Goal: Check status: Check status

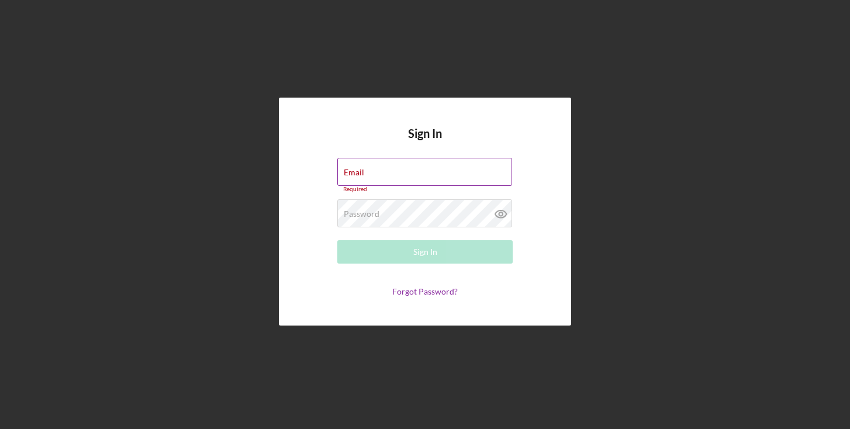
click at [452, 174] on div "Email Required" at bounding box center [424, 175] width 175 height 35
click at [446, 178] on input "Email" at bounding box center [424, 172] width 175 height 28
type input "[PERSON_NAME][EMAIL_ADDRESS][DOMAIN_NAME]"
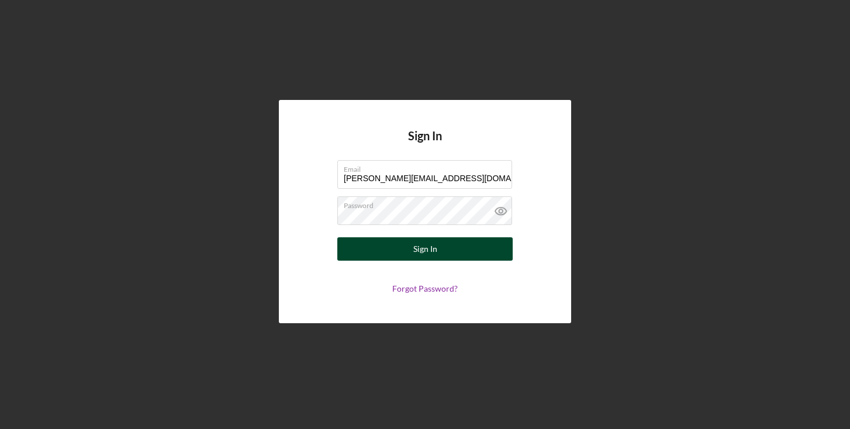
click at [457, 246] on button "Sign In" at bounding box center [424, 248] width 175 height 23
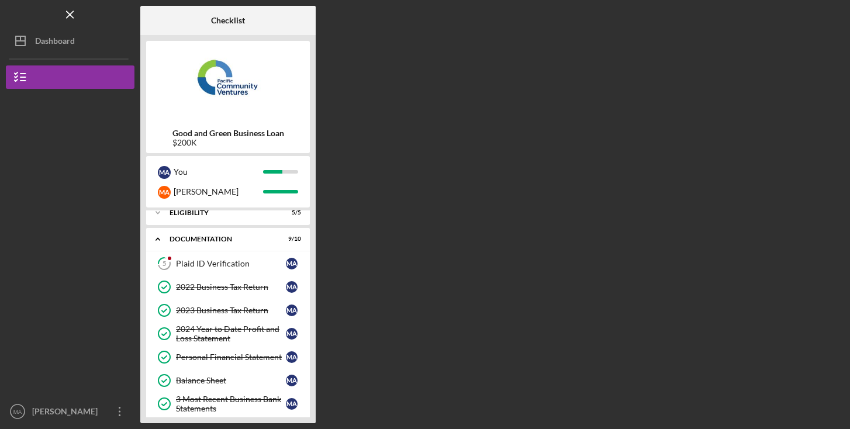
scroll to position [2, 0]
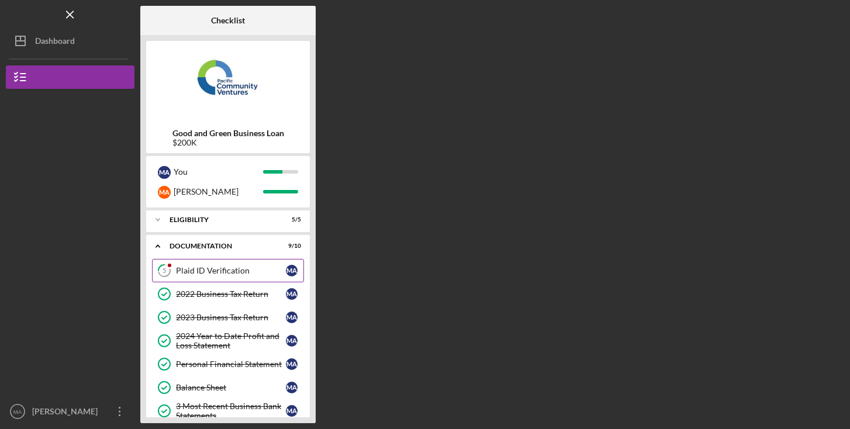
click at [239, 274] on div "Plaid ID Verification" at bounding box center [231, 270] width 110 height 9
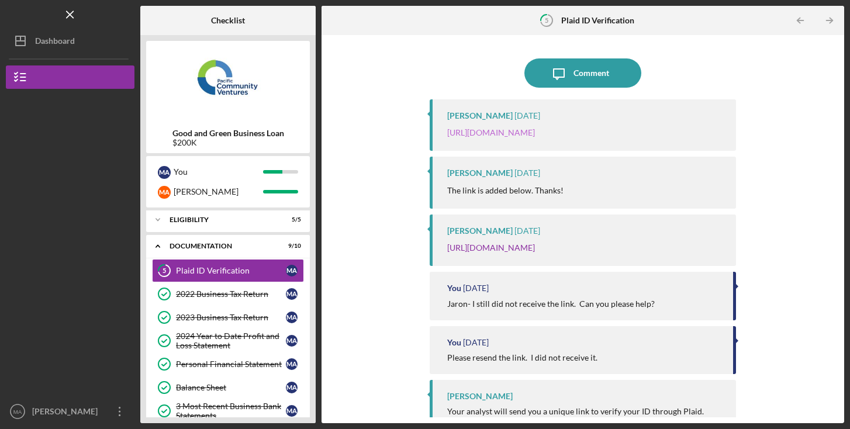
click at [535, 137] on link "[URL][DOMAIN_NAME]" at bounding box center [491, 132] width 88 height 10
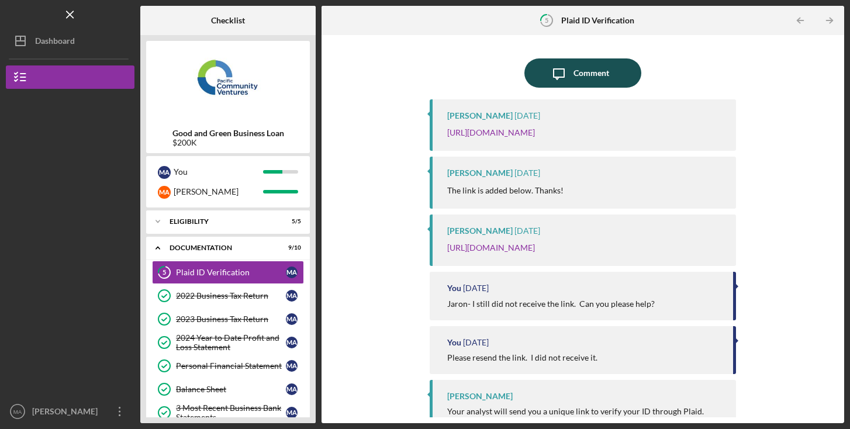
click at [598, 70] on div "Comment" at bounding box center [592, 72] width 36 height 29
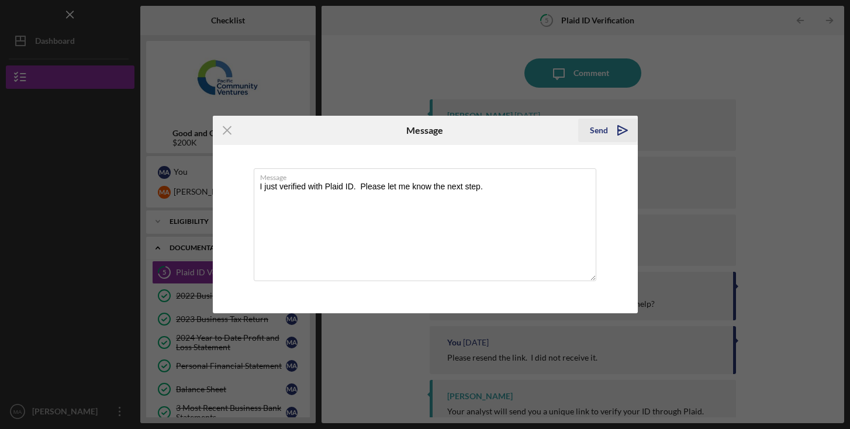
type textarea "I just verified with Plaid ID. Please let me know the next step."
click at [598, 132] on div "Send" at bounding box center [599, 130] width 18 height 23
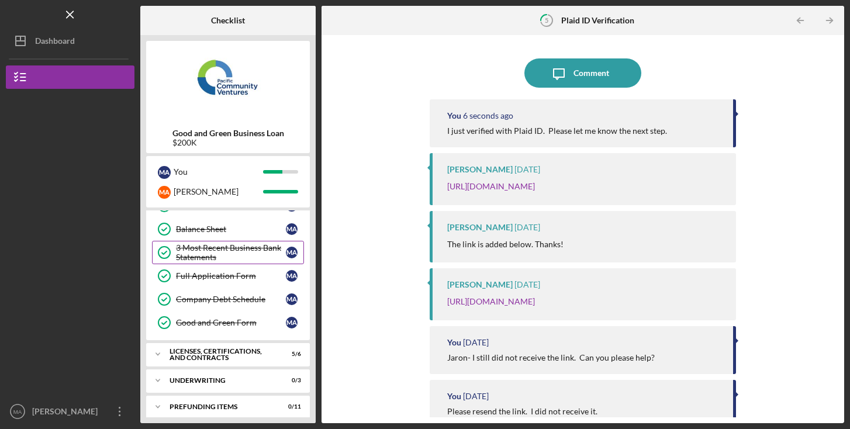
scroll to position [168, 0]
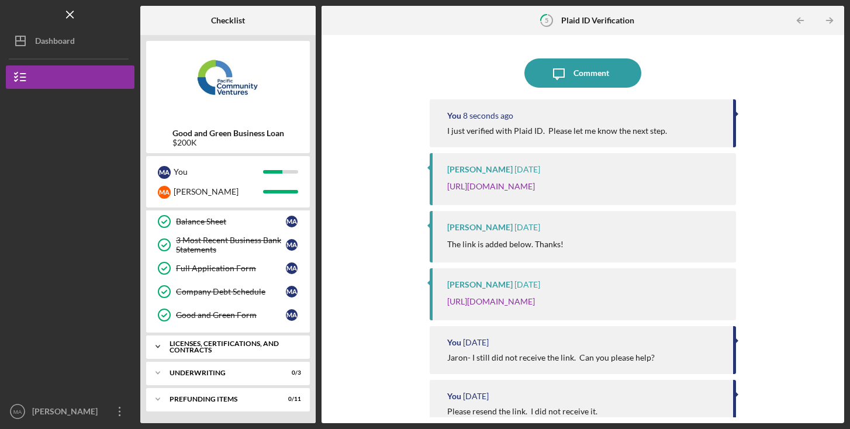
click at [221, 348] on div "Licenses, Certifications, and Contracts" at bounding box center [233, 346] width 126 height 13
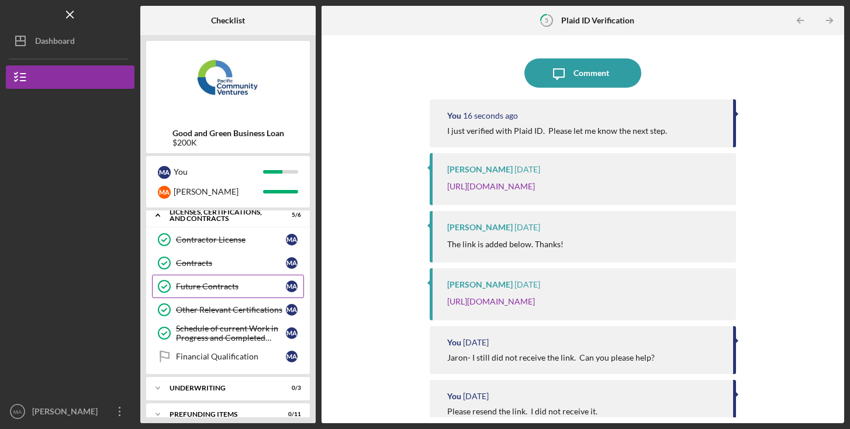
scroll to position [315, 0]
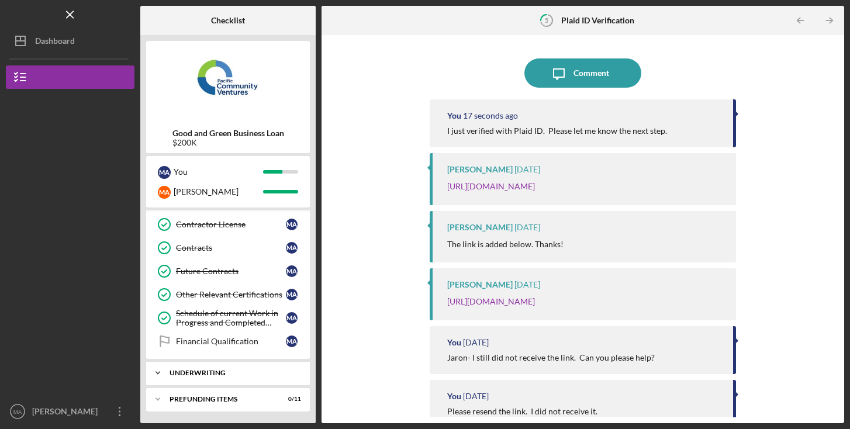
click at [216, 375] on div "Underwriting" at bounding box center [233, 373] width 126 height 7
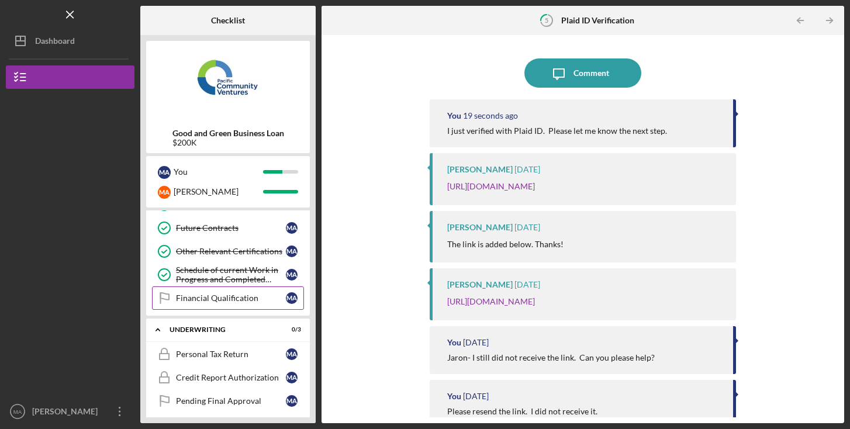
scroll to position [391, 0]
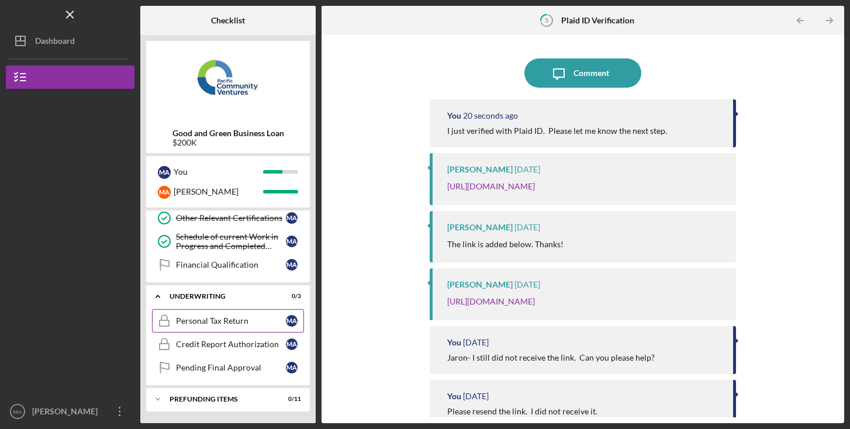
click at [247, 322] on div "Personal Tax Return" at bounding box center [231, 320] width 110 height 9
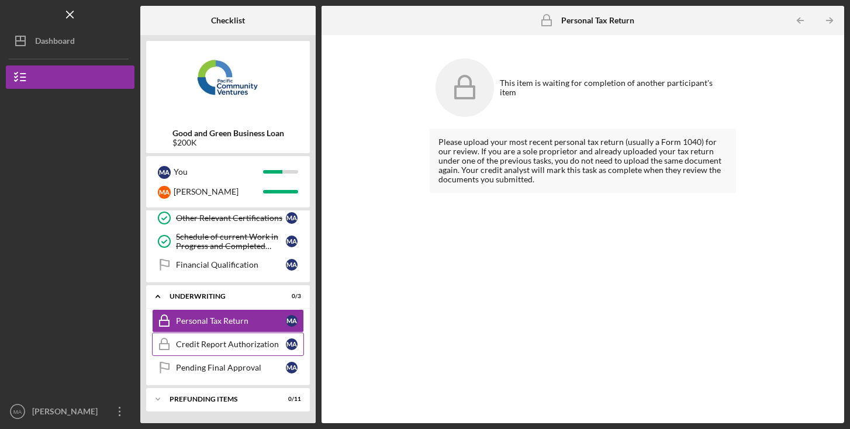
click at [235, 340] on div "Credit Report Authorization" at bounding box center [231, 344] width 110 height 9
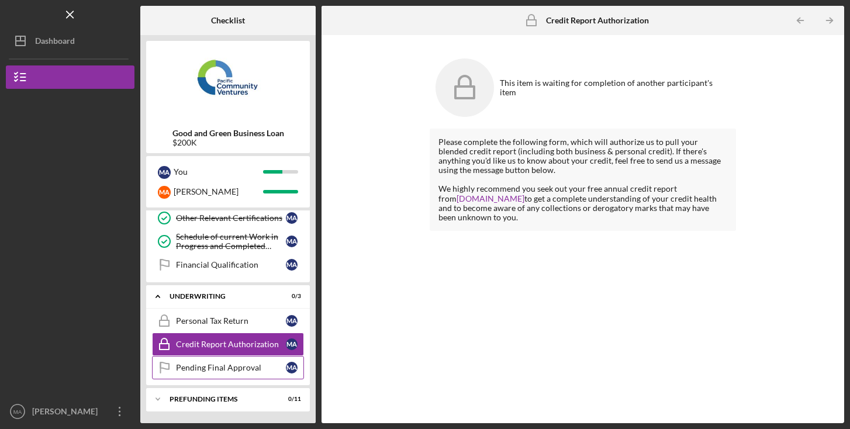
click at [229, 364] on div "Pending Final Approval" at bounding box center [231, 367] width 110 height 9
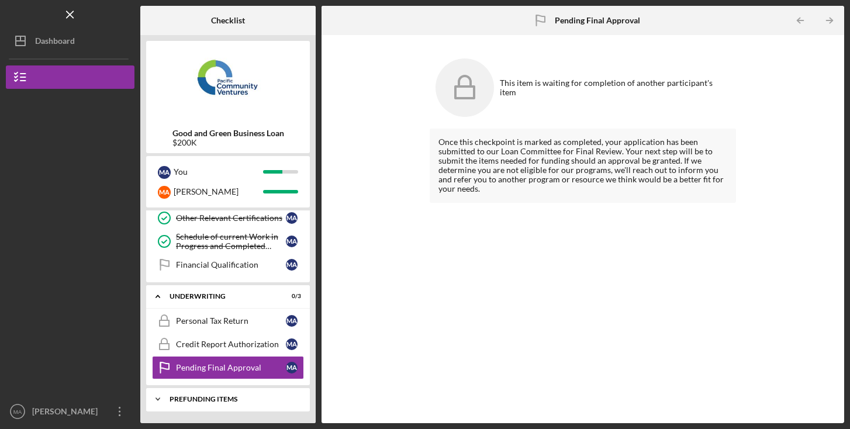
click at [219, 400] on div "Prefunding Items" at bounding box center [233, 399] width 126 height 7
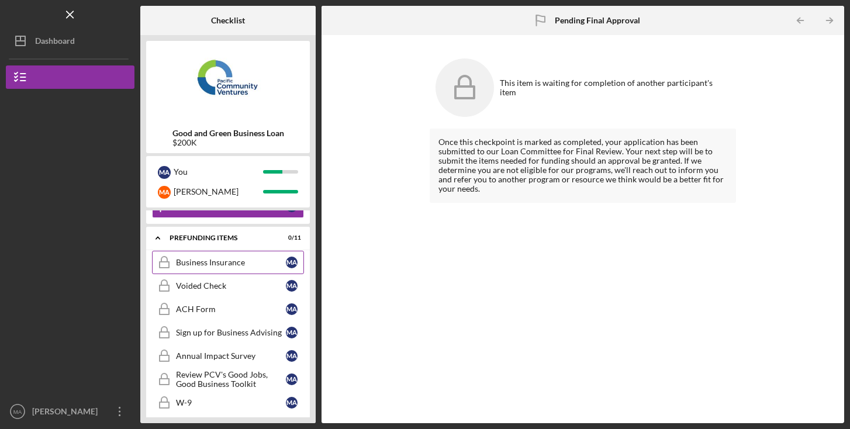
scroll to position [555, 0]
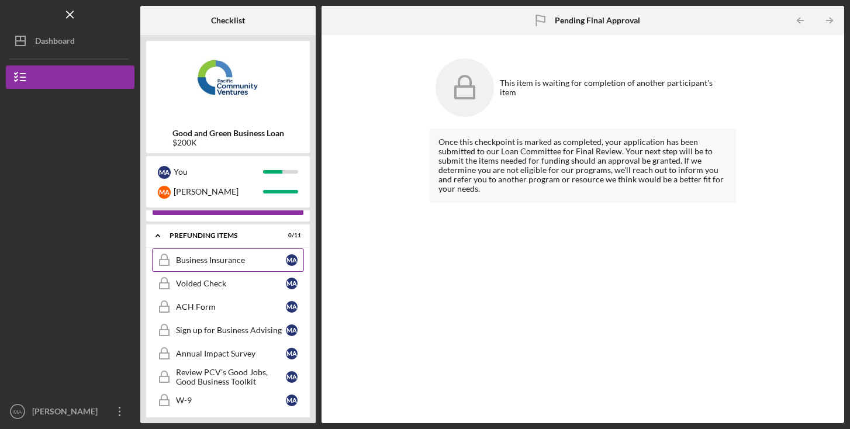
click at [244, 264] on div "Business Insurance" at bounding box center [231, 260] width 110 height 9
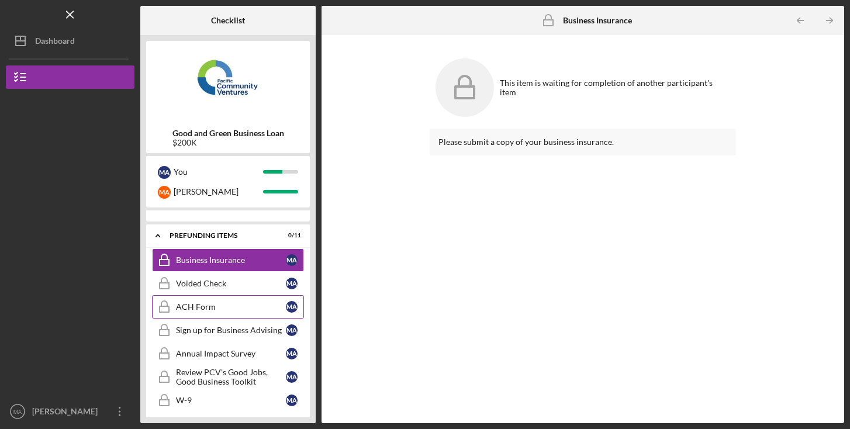
click at [223, 304] on div "ACH Form" at bounding box center [231, 306] width 110 height 9
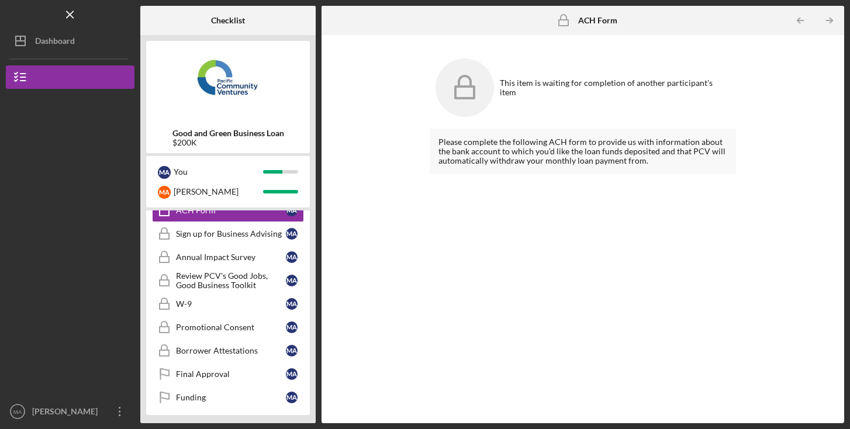
scroll to position [655, 0]
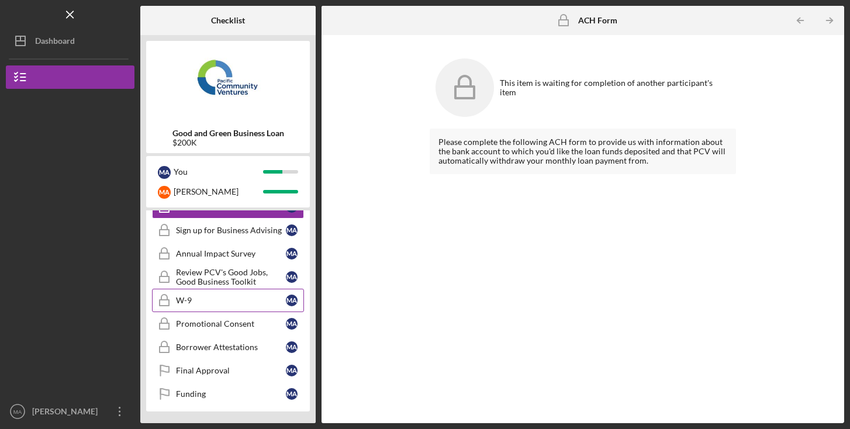
click at [228, 299] on div "W-9" at bounding box center [231, 300] width 110 height 9
